Goal: Information Seeking & Learning: Learn about a topic

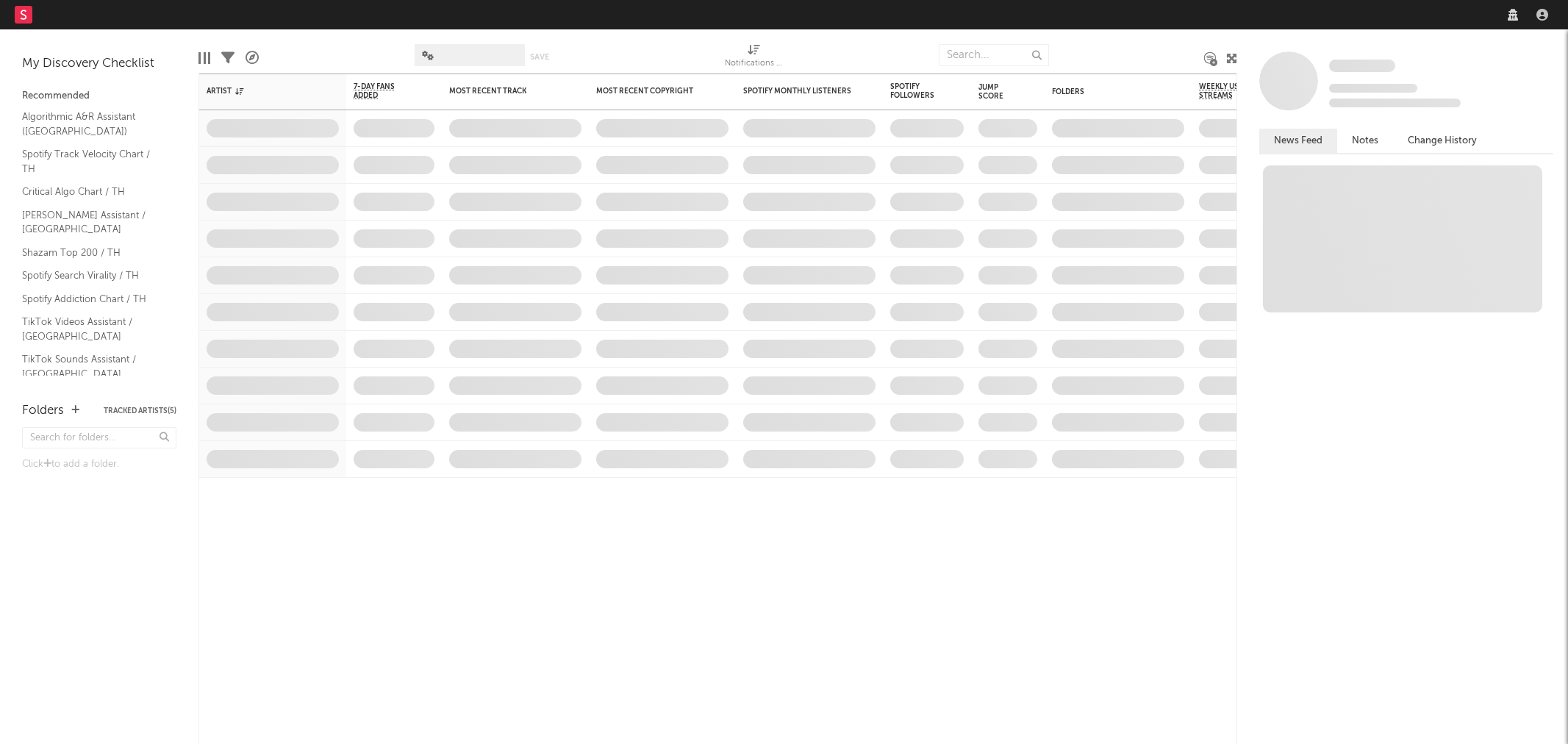
click at [1011, 30] on nav "Dashboard Discovery Assistant Charts Leads" at bounding box center [784, 14] width 1568 height 30
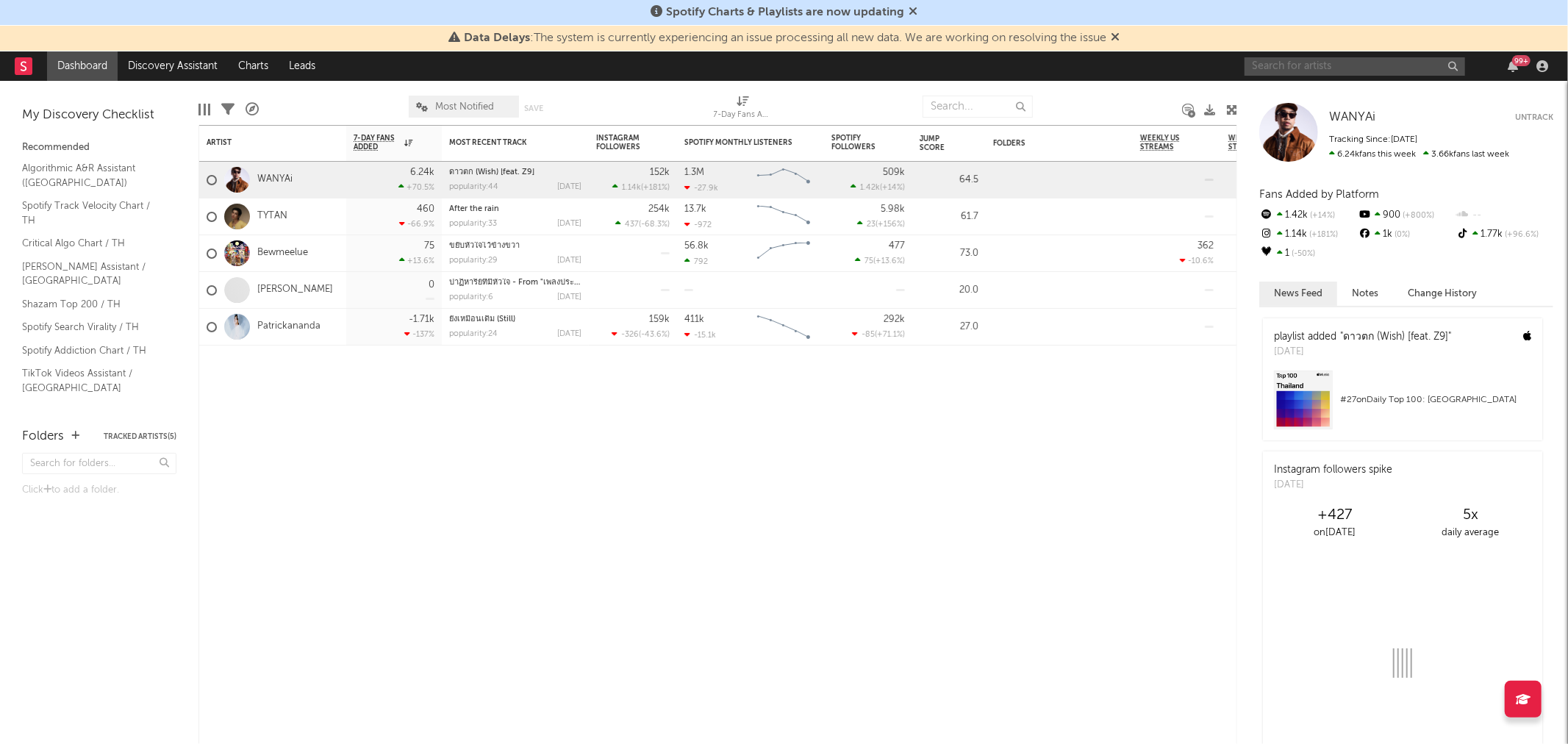
click at [1291, 64] on input "text" at bounding box center [1355, 67] width 221 height 19
type input "ABOY"
click at [1302, 69] on input "ABOY" at bounding box center [1355, 67] width 221 height 19
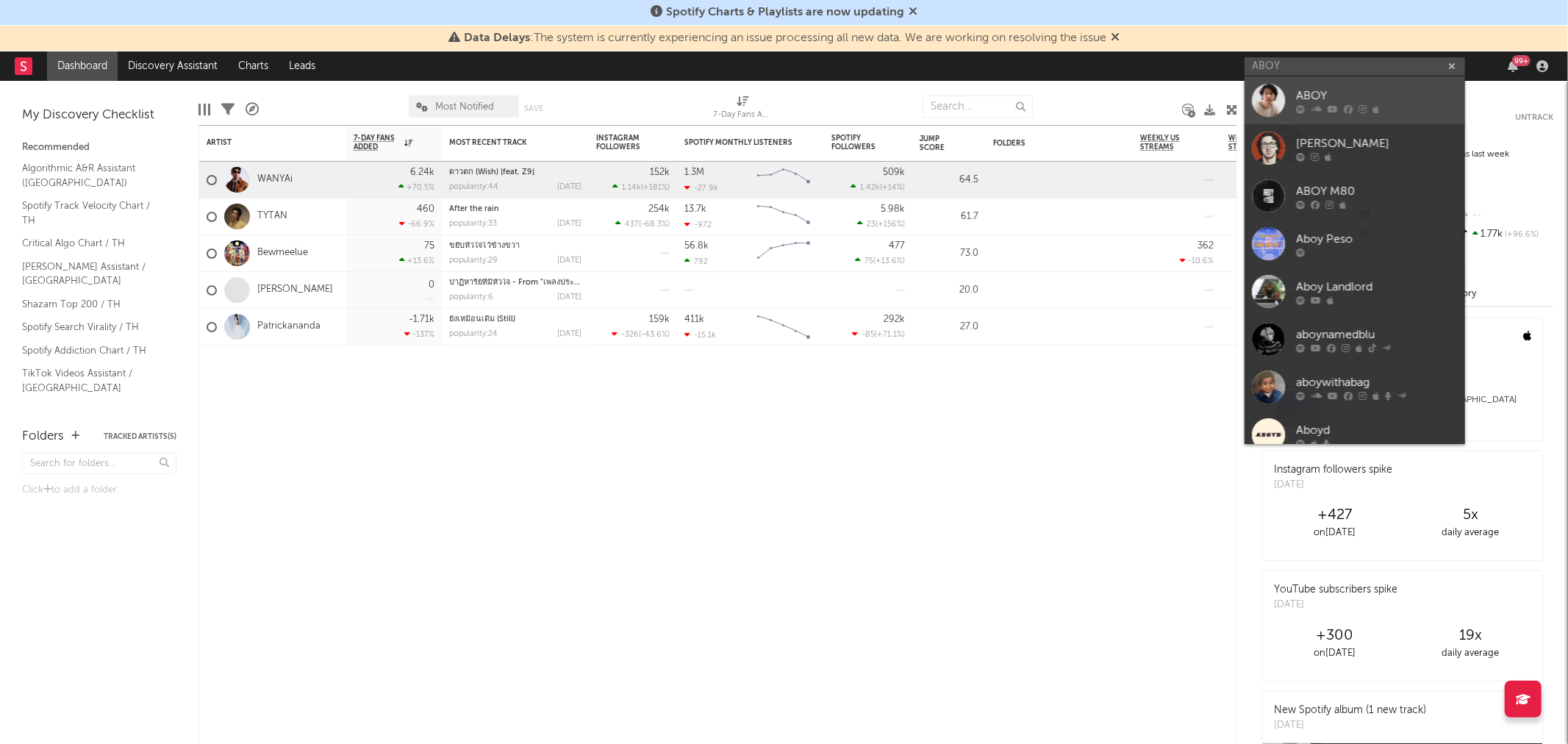
click at [1311, 94] on div "ABOY" at bounding box center [1377, 96] width 162 height 18
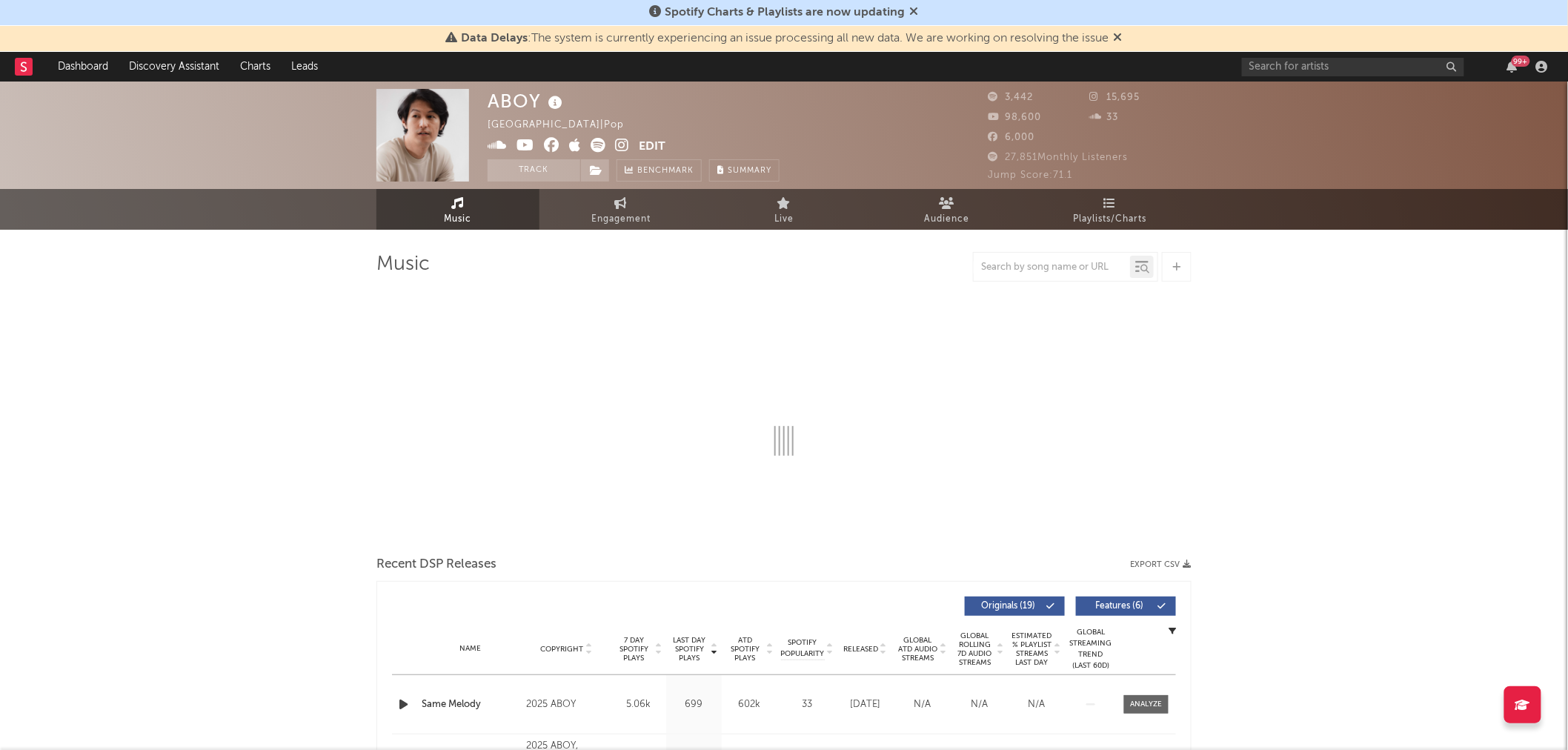
select select "6m"
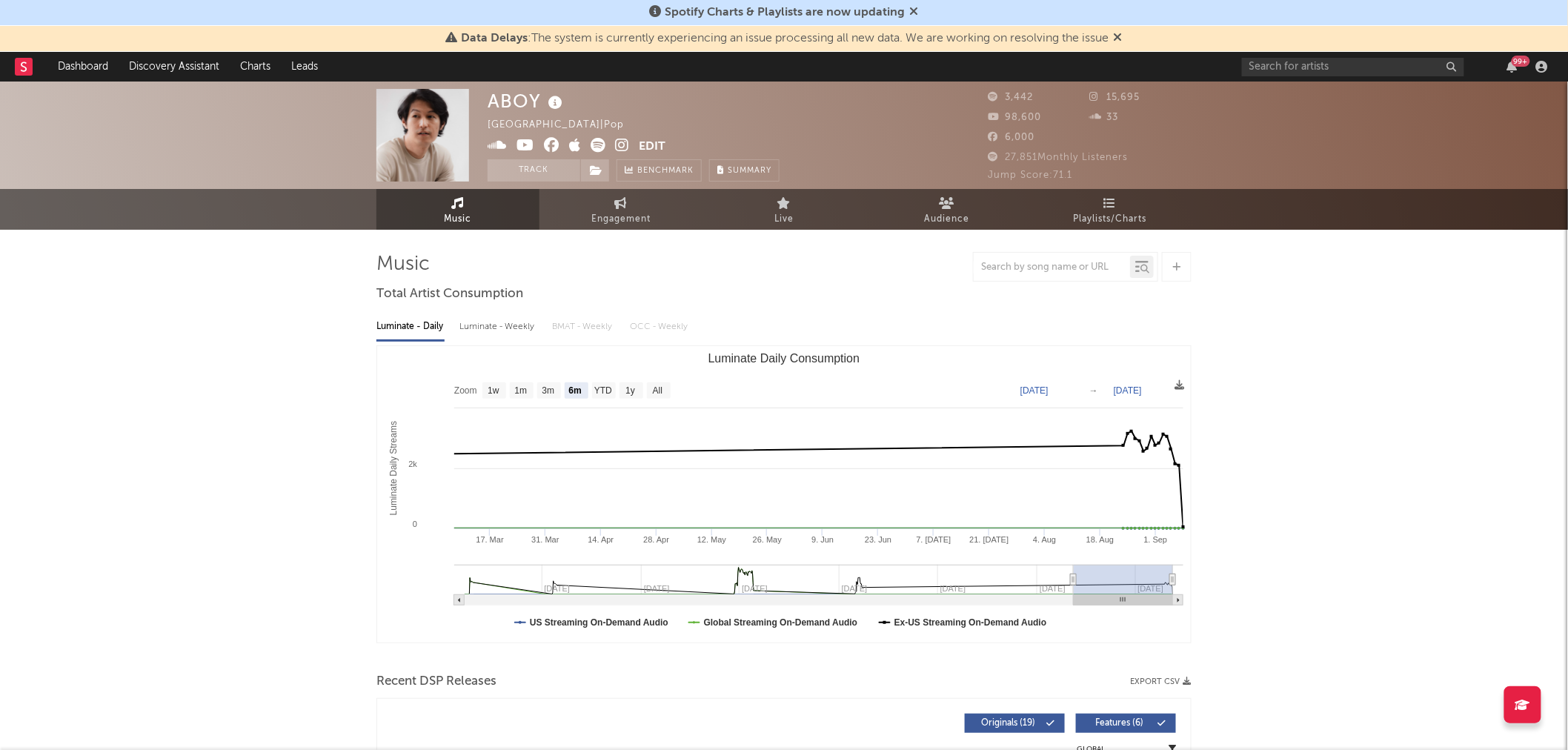
click at [502, 325] on div "Luminate - Weekly" at bounding box center [498, 326] width 78 height 25
select select "6m"
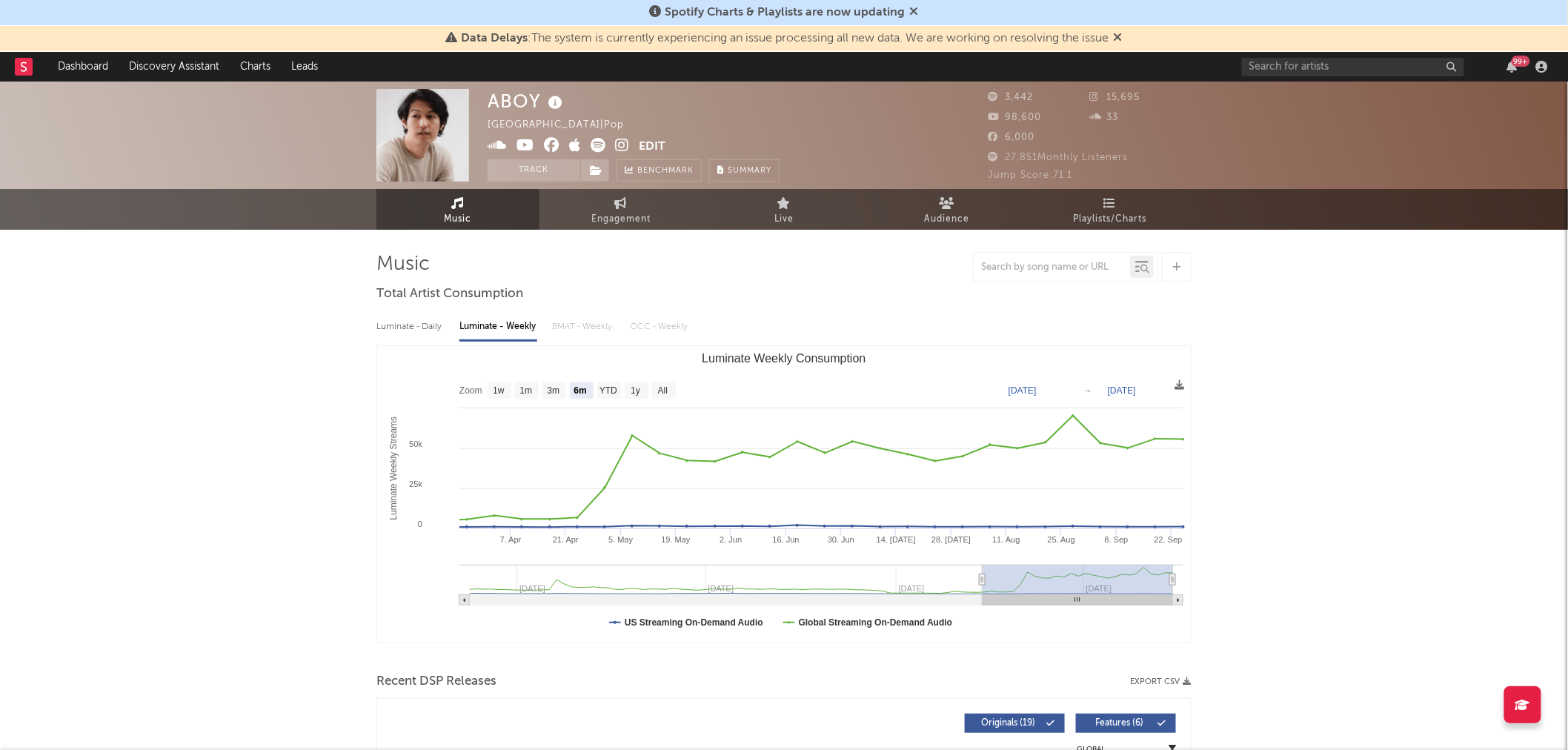
click at [414, 328] on div "Luminate - Daily" at bounding box center [410, 326] width 68 height 25
select select "6m"
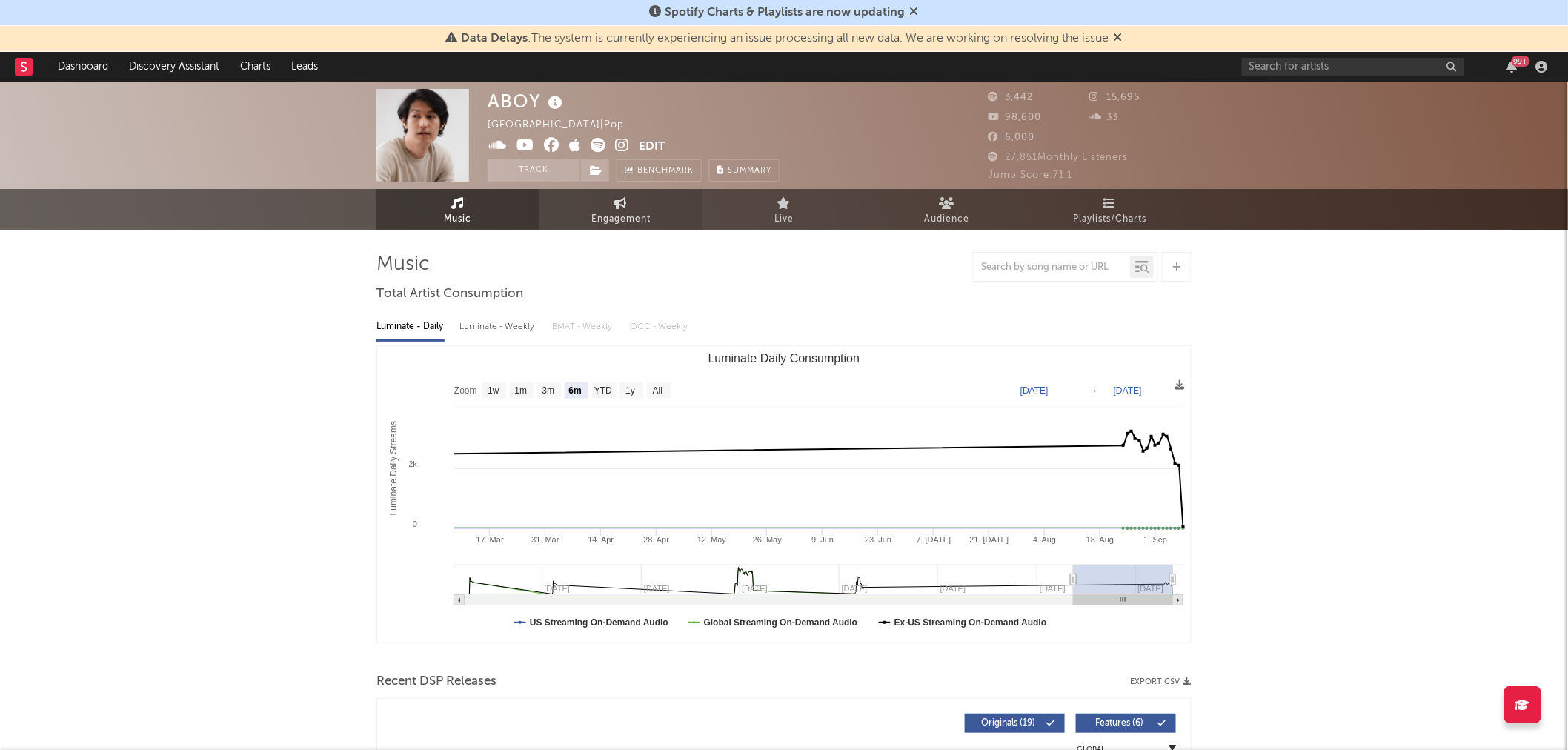
click at [625, 216] on span "Engagement" at bounding box center [620, 219] width 59 height 18
select select "1w"
